Goal: Task Accomplishment & Management: Complete application form

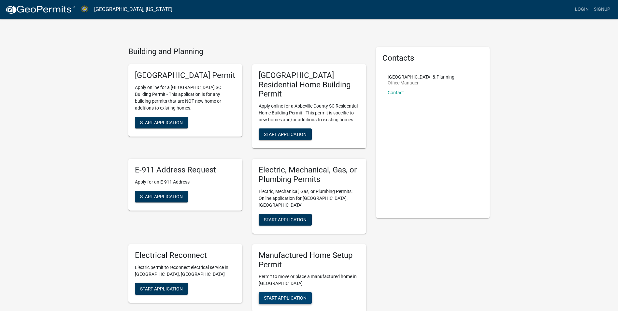
click at [282, 295] on span "Start Application" at bounding box center [285, 297] width 43 height 5
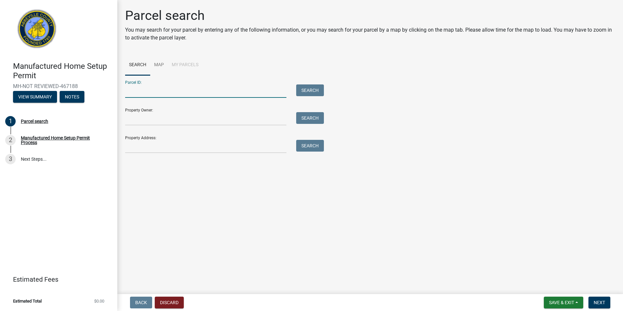
click at [144, 92] on input "Parcel ID:" at bounding box center [205, 90] width 161 height 13
type input "[PHONE_NUMBER]"
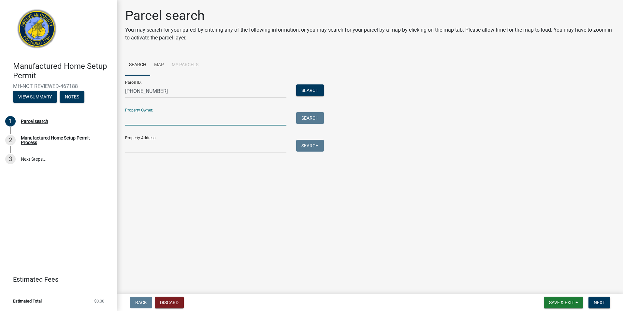
click at [152, 119] on input "Property Owner:" at bounding box center [205, 118] width 161 height 13
type input "[PERSON_NAME]"
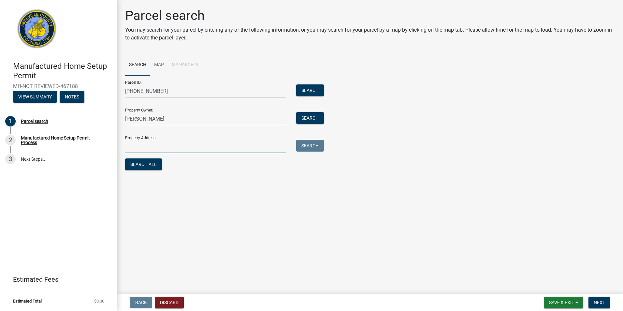
click at [150, 147] on input "Property Address:" at bounding box center [205, 146] width 161 height 13
type input "1181 [GEOGRAPHIC_DATA]"
click at [141, 167] on button "Search All" at bounding box center [143, 164] width 37 height 12
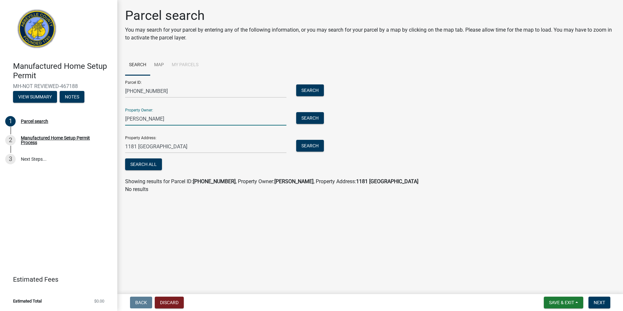
drag, startPoint x: 136, startPoint y: 117, endPoint x: 130, endPoint y: 119, distance: 6.0
click at [130, 119] on input "[PERSON_NAME]" at bounding box center [205, 118] width 161 height 13
type input "[PERSON_NAME]"
click at [316, 90] on button "Search" at bounding box center [310, 90] width 28 height 12
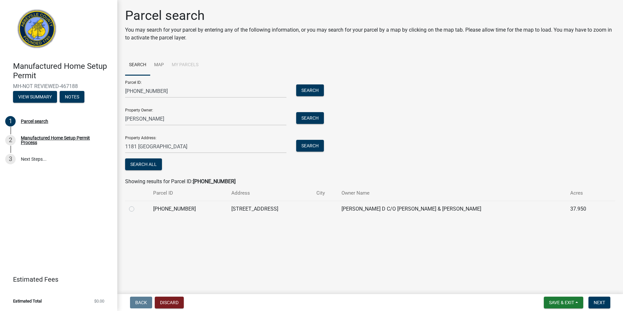
click at [137, 205] on label at bounding box center [137, 205] width 0 height 0
click at [137, 208] on input "radio" at bounding box center [139, 207] width 4 height 4
radio input "true"
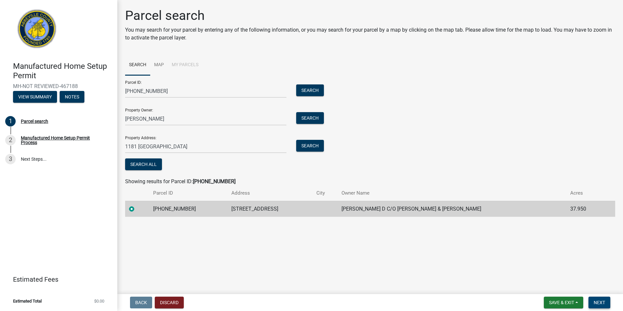
click at [596, 301] on span "Next" at bounding box center [598, 302] width 11 height 5
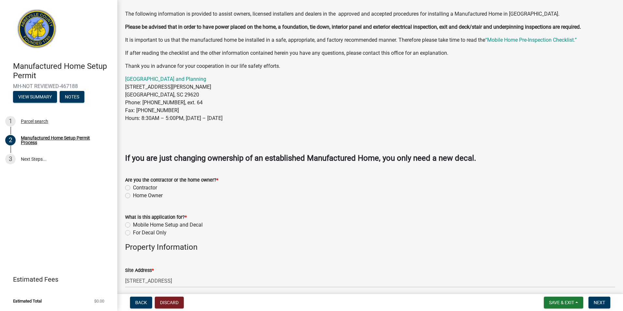
scroll to position [98, 0]
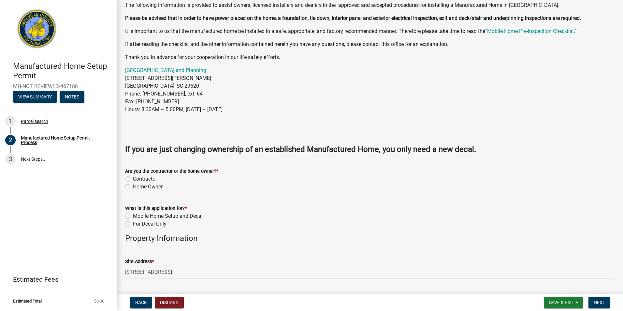
click at [133, 177] on label "Contractor" at bounding box center [145, 179] width 24 height 8
click at [133, 177] on input "Contractor" at bounding box center [135, 177] width 4 height 4
radio input "true"
click at [133, 214] on label "Mobile Home Setup and Decal" at bounding box center [168, 216] width 70 height 8
click at [133, 214] on input "Mobile Home Setup and Decal" at bounding box center [135, 214] width 4 height 4
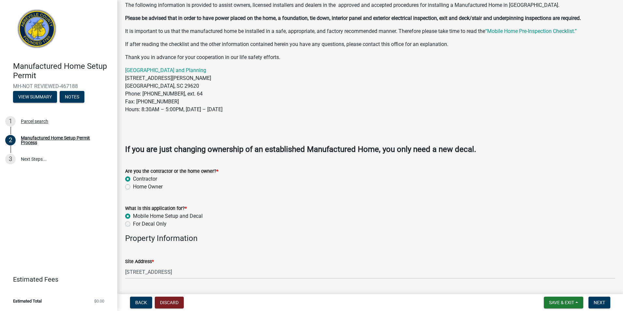
radio input "true"
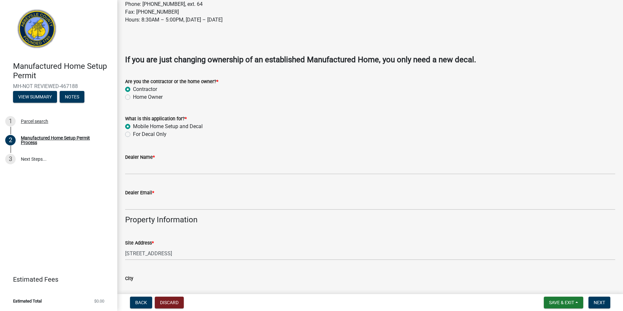
scroll to position [195, 0]
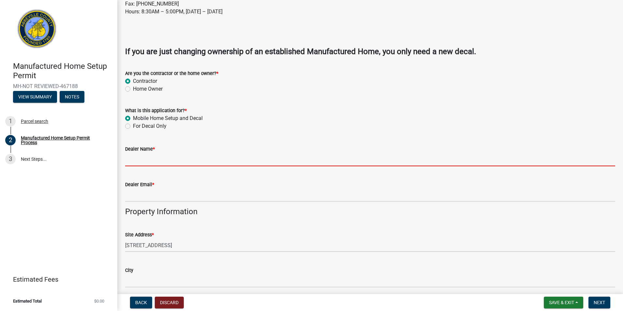
click at [152, 159] on input "Dealer Name *" at bounding box center [370, 159] width 490 height 13
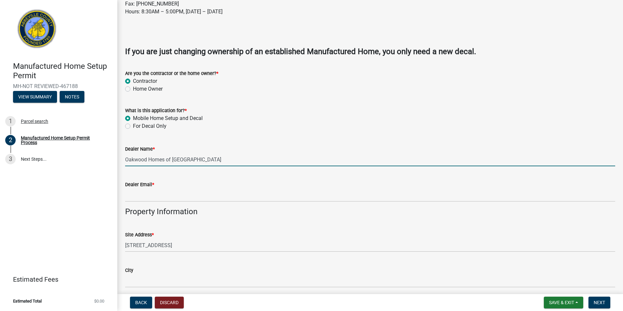
type input "Oakwood Homes of [GEOGRAPHIC_DATA]"
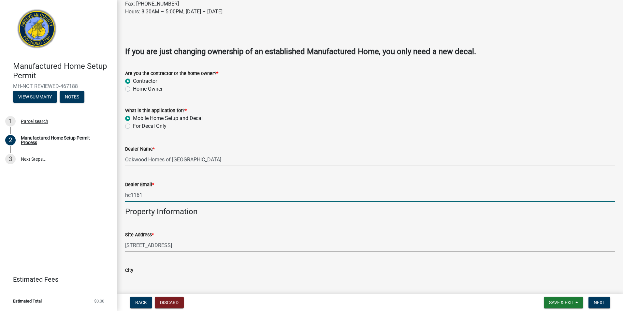
type input "[EMAIL_ADDRESS][DOMAIN_NAME]"
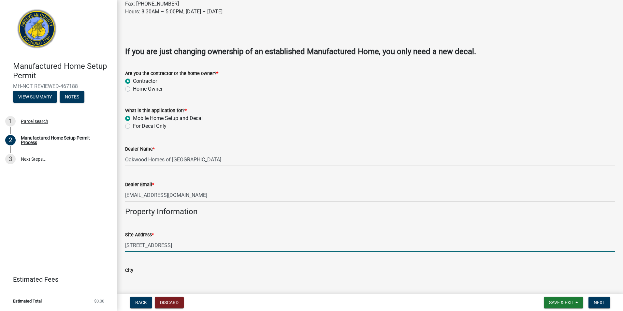
drag, startPoint x: 137, startPoint y: 245, endPoint x: 131, endPoint y: 247, distance: 5.7
click at [131, 247] on input "[STREET_ADDRESS]" at bounding box center [370, 244] width 490 height 13
type input "1181 MT CARMEL RD"
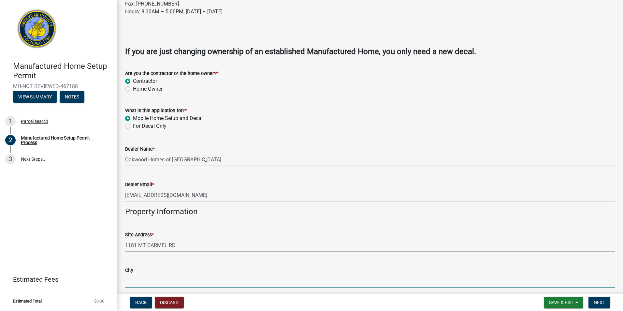
click at [137, 280] on input "City" at bounding box center [370, 280] width 490 height 13
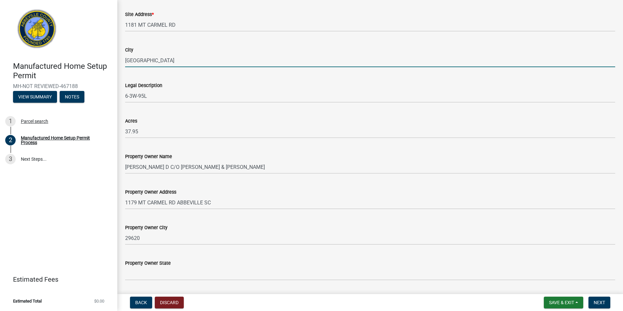
scroll to position [471, 0]
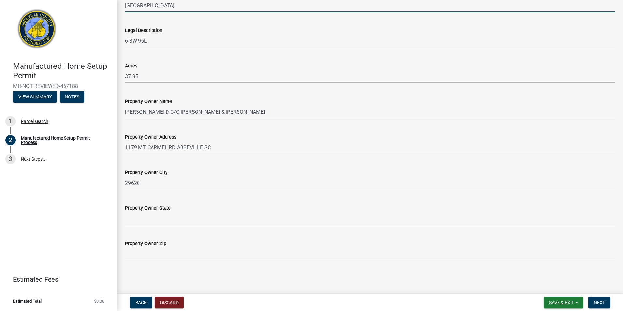
type input "[GEOGRAPHIC_DATA]"
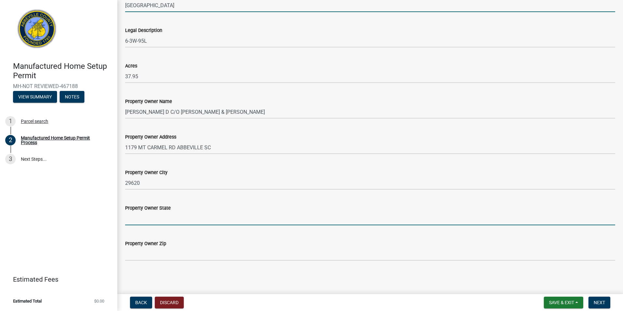
click at [182, 218] on input "Property Owner State" at bounding box center [370, 218] width 490 height 13
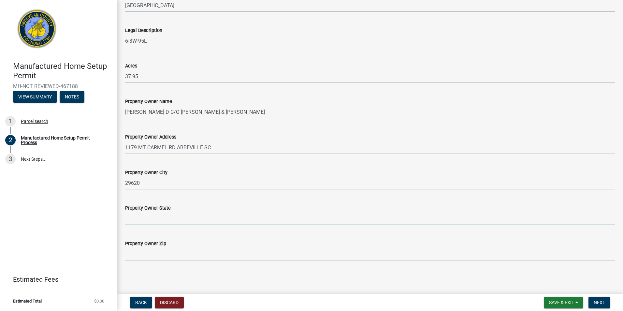
type input "SC"
type input "29138"
click at [601, 303] on span "Next" at bounding box center [598, 302] width 11 height 5
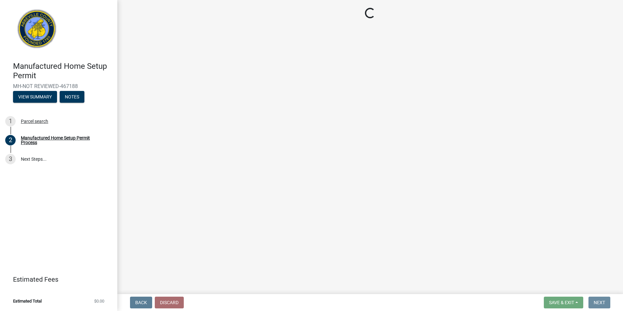
scroll to position [0, 0]
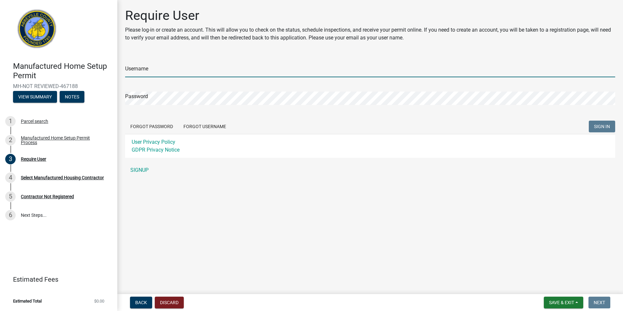
type input "22martin"
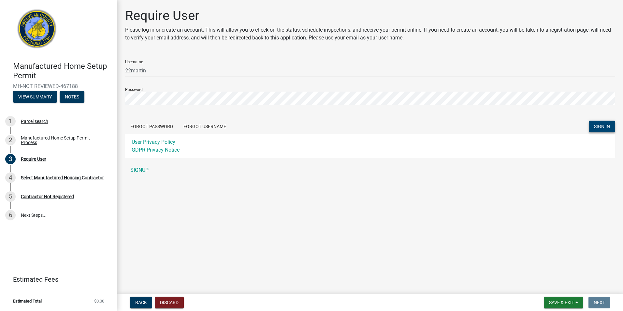
click at [598, 127] on span "SIGN IN" at bounding box center [602, 126] width 16 height 5
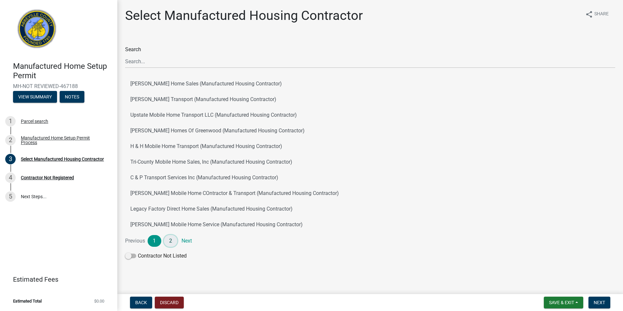
click at [170, 239] on link "2" at bounding box center [171, 241] width 14 height 12
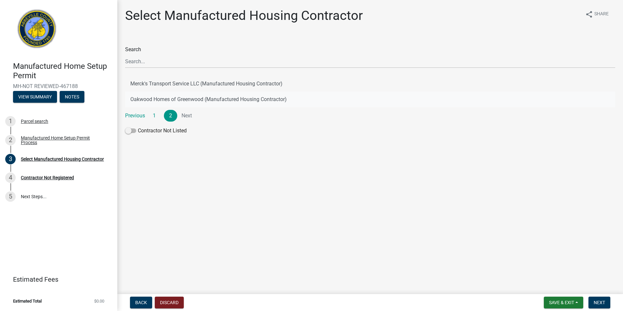
click at [146, 98] on button "Oakwood Homes of Greenwood (Manufactured Housing Contractor)" at bounding box center [370, 100] width 490 height 16
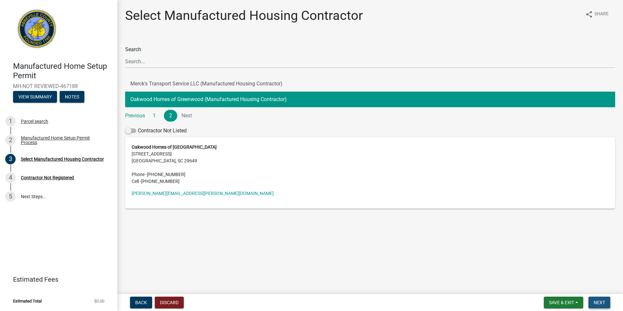
click at [600, 300] on span "Next" at bounding box center [598, 302] width 11 height 5
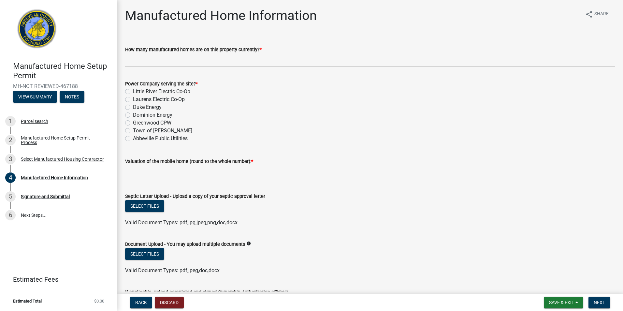
click at [133, 107] on label "Duke Energy" at bounding box center [147, 107] width 29 height 8
click at [133, 107] on input "Duke Energy" at bounding box center [135, 105] width 4 height 4
radio input "true"
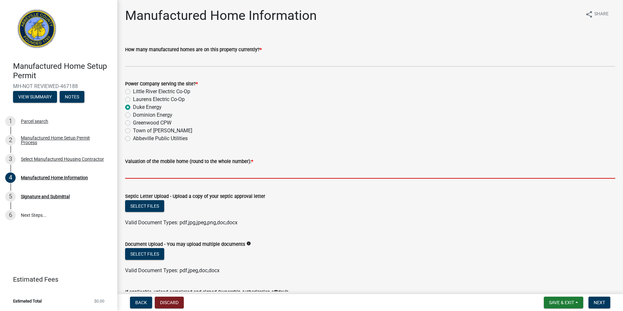
click at [150, 175] on input "text" at bounding box center [370, 171] width 490 height 13
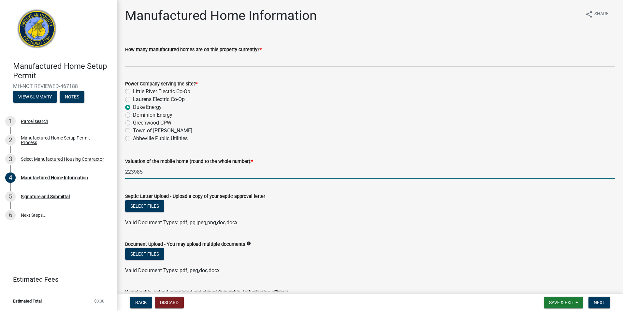
type input "223985"
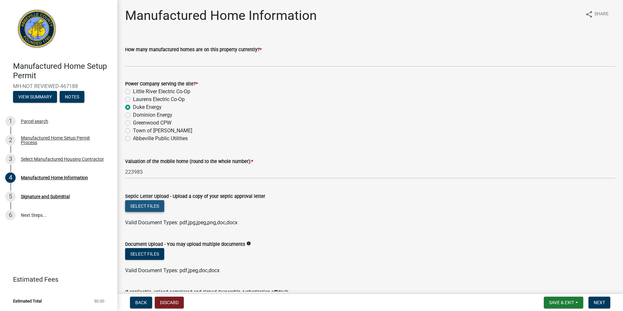
click at [145, 206] on button "Select files" at bounding box center [144, 206] width 39 height 12
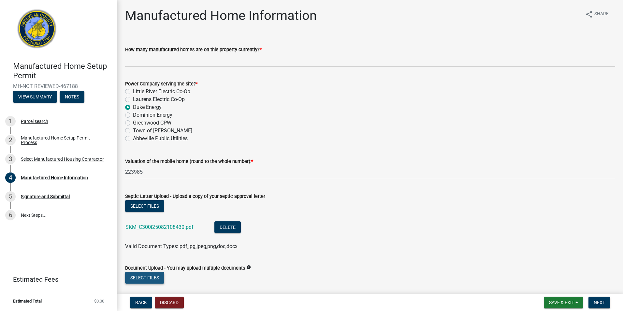
click at [143, 277] on button "Select files" at bounding box center [144, 278] width 39 height 12
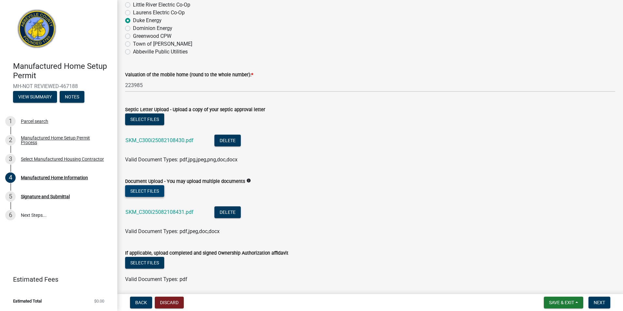
scroll to position [110, 0]
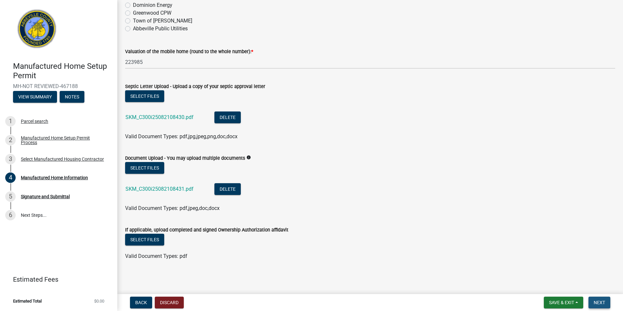
click at [596, 302] on span "Next" at bounding box center [598, 302] width 11 height 5
click at [599, 302] on span "Next" at bounding box center [598, 302] width 11 height 5
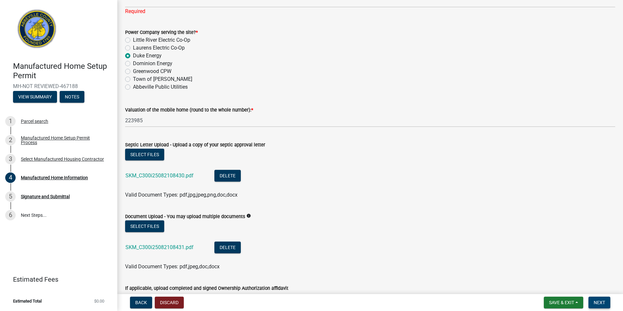
scroll to position [0, 0]
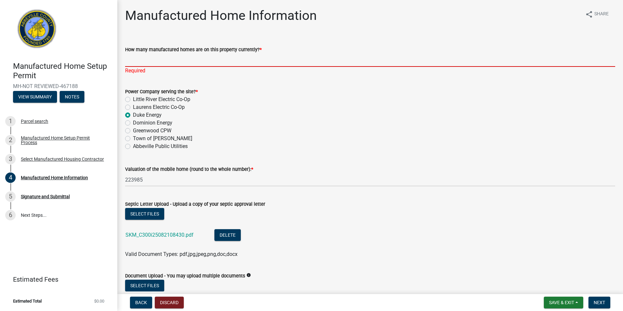
click at [152, 60] on input "How many manufactured homes are on this property currently? *" at bounding box center [370, 59] width 490 height 13
type input "0"
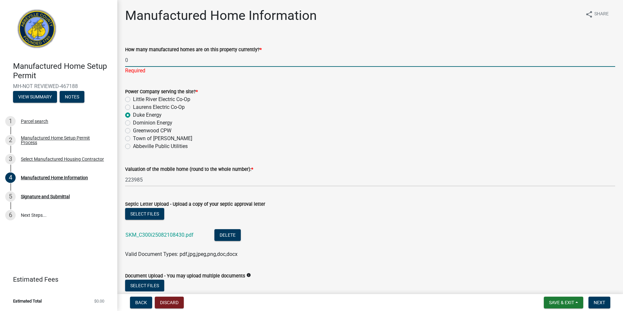
click at [228, 104] on div "Power Company serving the site? * Little River Electric Co-Op Laurens Electric …" at bounding box center [370, 119] width 490 height 63
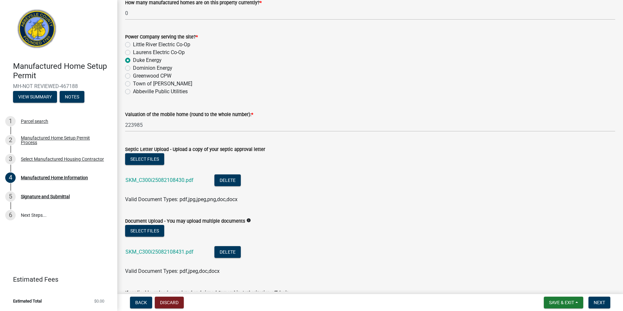
scroll to position [110, 0]
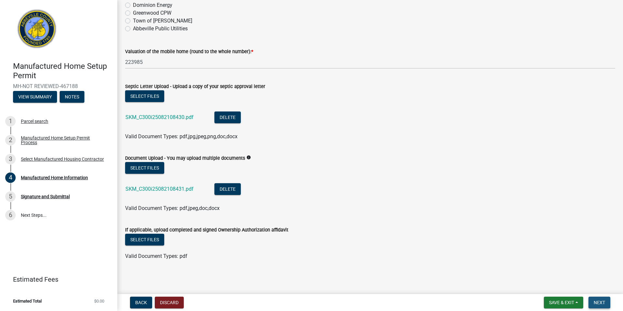
click at [596, 303] on span "Next" at bounding box center [598, 302] width 11 height 5
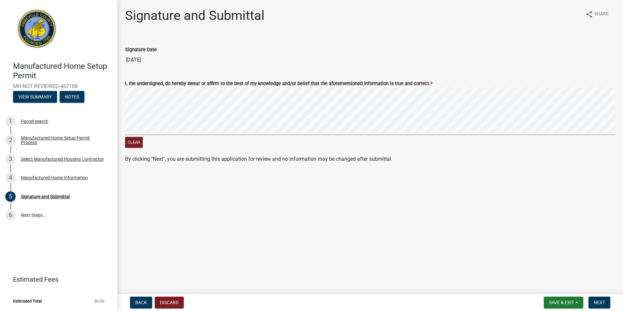
click at [152, 150] on wm-data-entity-input "I, the undersigned, do hereby swear or affirm to the best of my knowledge and/o…" at bounding box center [370, 113] width 490 height 83
click at [596, 304] on span "Next" at bounding box center [598, 302] width 11 height 5
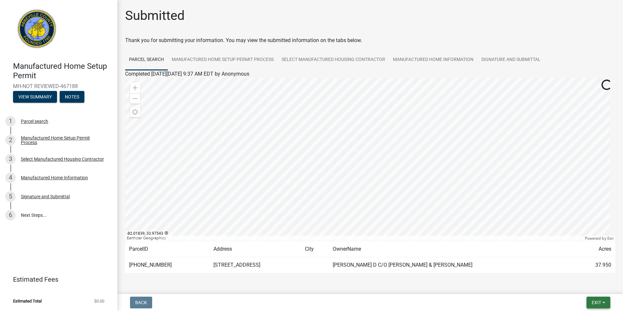
click at [597, 304] on span "Exit" at bounding box center [595, 302] width 9 height 5
click at [574, 283] on button "Save & Exit" at bounding box center [584, 285] width 52 height 16
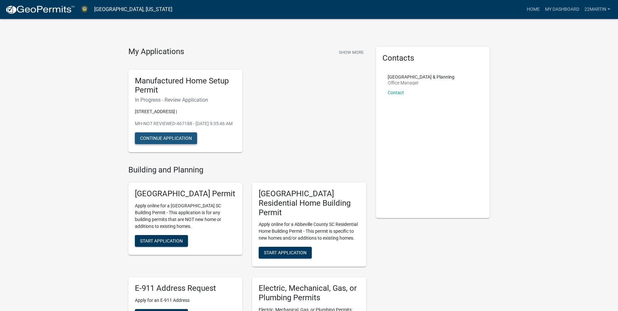
click at [172, 144] on button "Continue Application" at bounding box center [166, 138] width 62 height 12
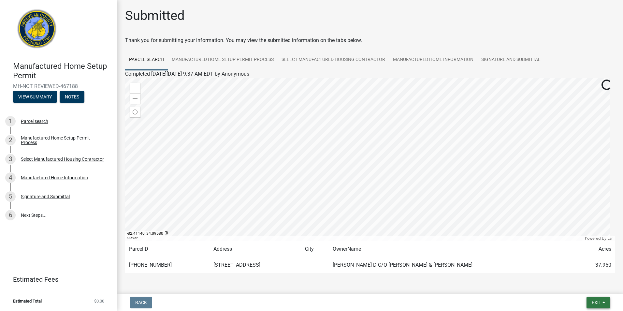
click at [606, 303] on button "Exit" at bounding box center [598, 302] width 24 height 12
click at [69, 99] on button "Notes" at bounding box center [72, 97] width 25 height 12
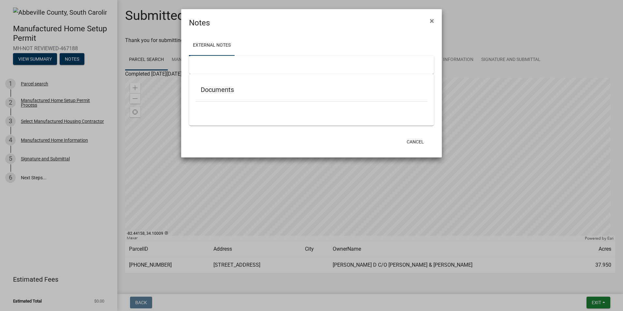
click at [222, 64] on div at bounding box center [311, 65] width 245 height 18
drag, startPoint x: 265, startPoint y: 108, endPoint x: 232, endPoint y: 85, distance: 40.6
click at [264, 107] on div at bounding box center [311, 105] width 232 height 7
click at [226, 91] on h5 "Documents" at bounding box center [311, 90] width 221 height 8
click at [229, 106] on div at bounding box center [311, 105] width 232 height 7
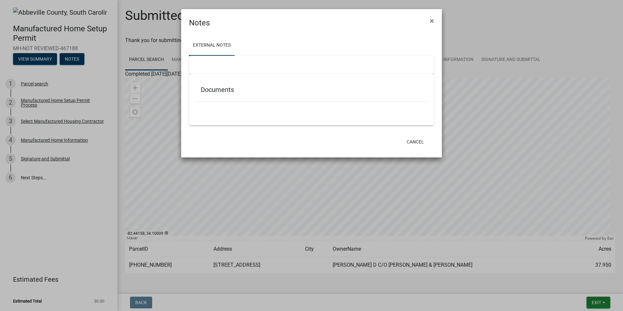
drag, startPoint x: 236, startPoint y: 104, endPoint x: 238, endPoint y: 95, distance: 9.1
click at [239, 103] on div at bounding box center [311, 105] width 232 height 7
click at [218, 44] on link "External Notes" at bounding box center [212, 45] width 46 height 21
click at [209, 63] on div at bounding box center [311, 65] width 245 height 18
drag, startPoint x: 219, startPoint y: 50, endPoint x: 228, endPoint y: 46, distance: 9.9
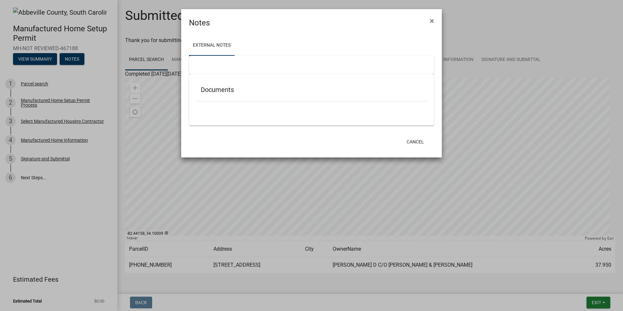
click at [219, 50] on link "External Notes" at bounding box center [212, 45] width 46 height 21
click at [231, 44] on link "External Notes" at bounding box center [212, 45] width 46 height 21
click at [317, 110] on ul at bounding box center [311, 110] width 232 height 5
click at [303, 115] on div "Documents" at bounding box center [311, 99] width 245 height 51
drag, startPoint x: 303, startPoint y: 115, endPoint x: 311, endPoint y: 115, distance: 7.8
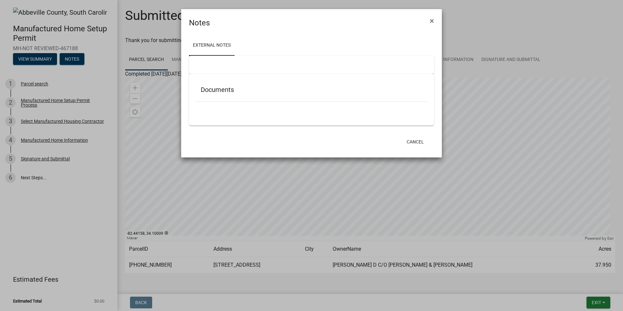
click at [304, 115] on div "Documents" at bounding box center [311, 99] width 245 height 51
click at [433, 21] on span "×" at bounding box center [432, 20] width 4 height 9
